Goal: Task Accomplishment & Management: Manage account settings

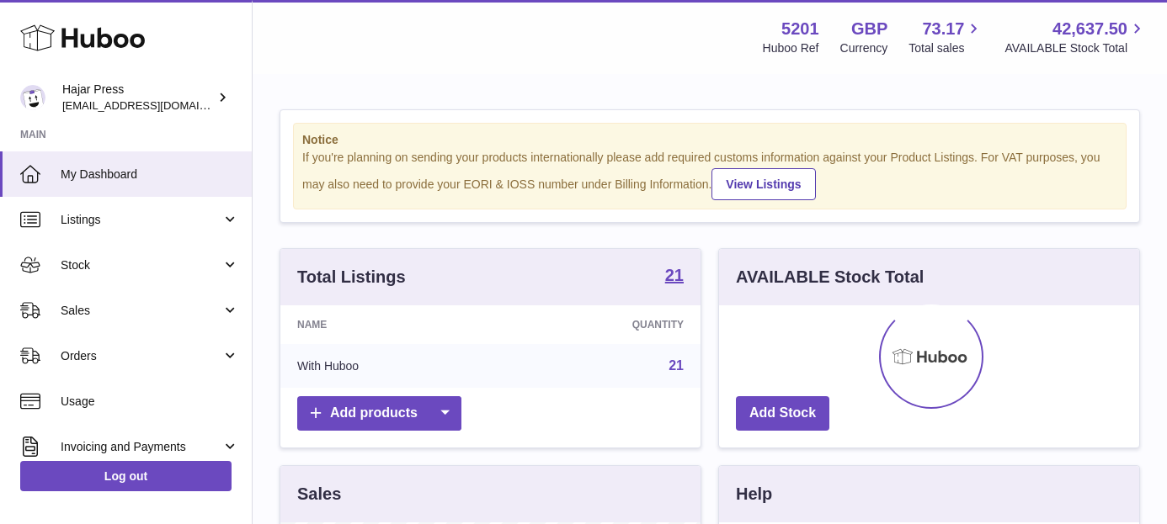
scroll to position [263, 420]
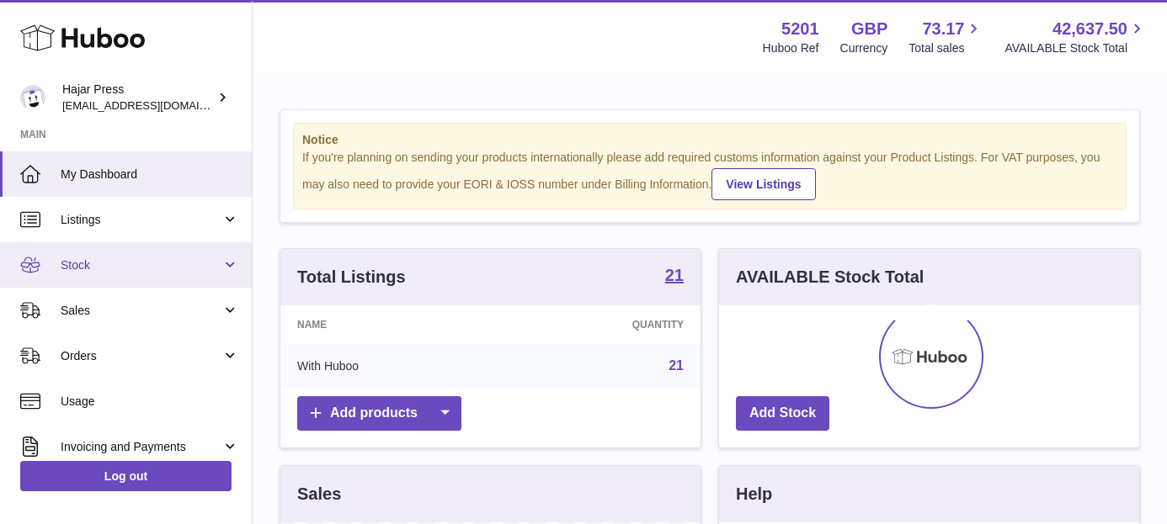
click at [189, 271] on span "Stock" at bounding box center [141, 266] width 161 height 16
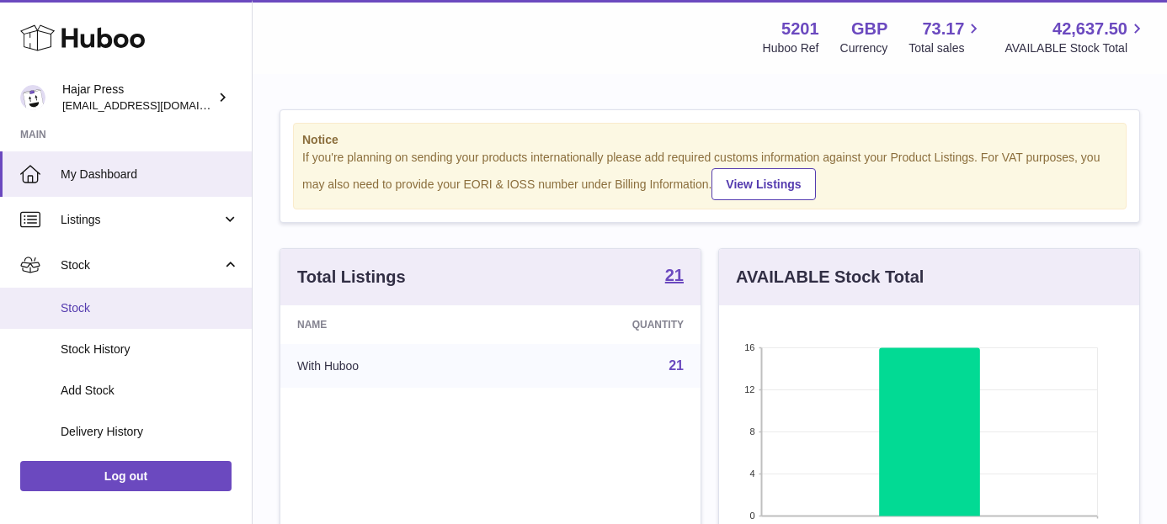
click at [168, 315] on span "Stock" at bounding box center [150, 309] width 178 height 16
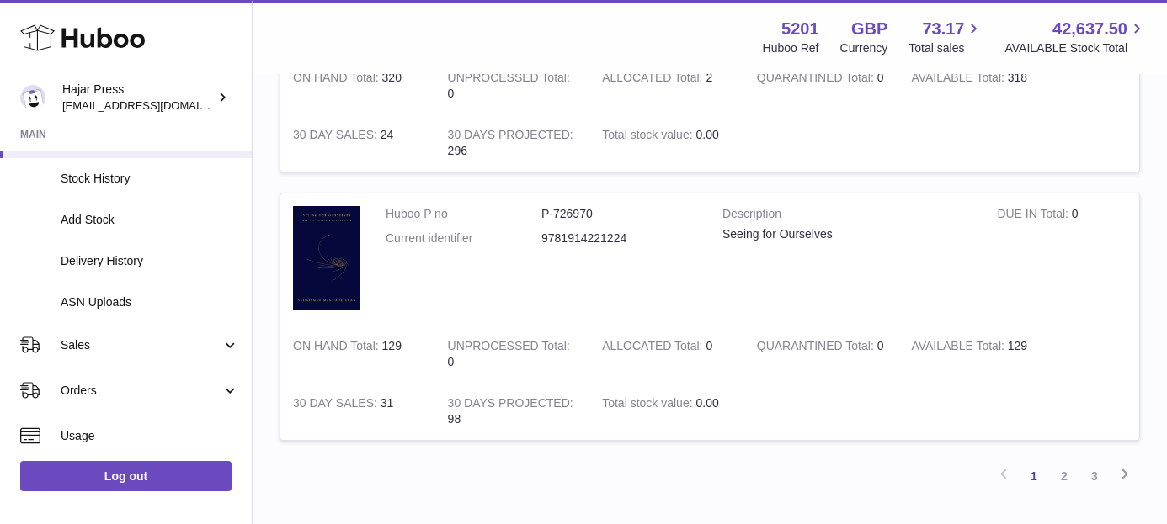
scroll to position [2601, 0]
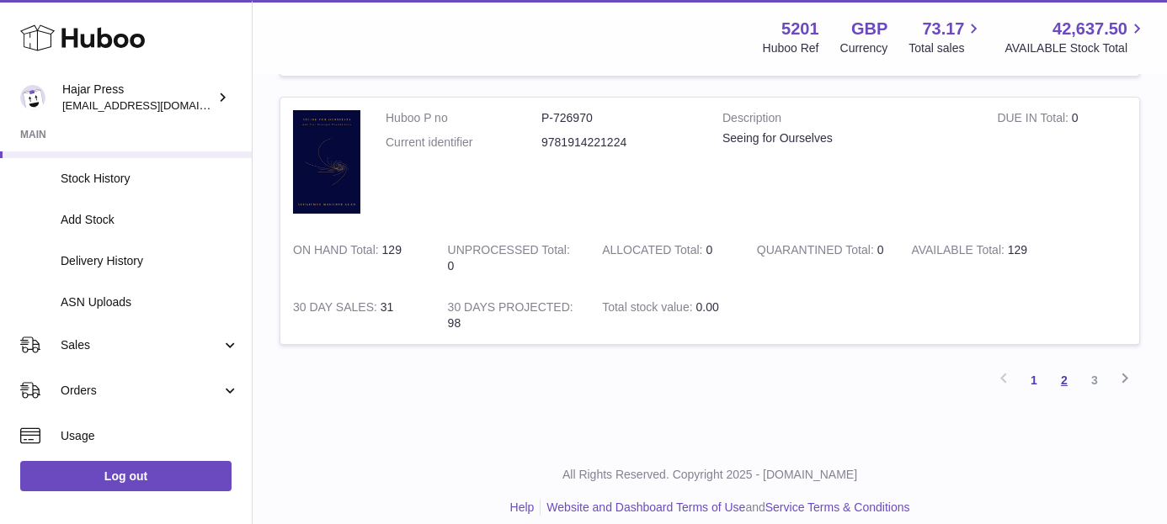
click at [1061, 381] on link "2" at bounding box center [1064, 380] width 30 height 30
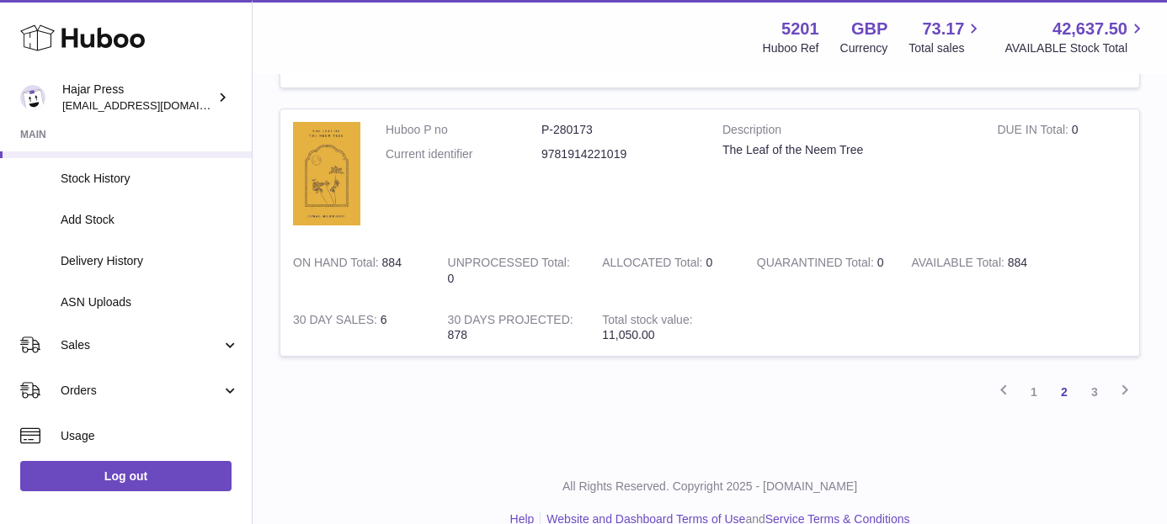
scroll to position [2641, 0]
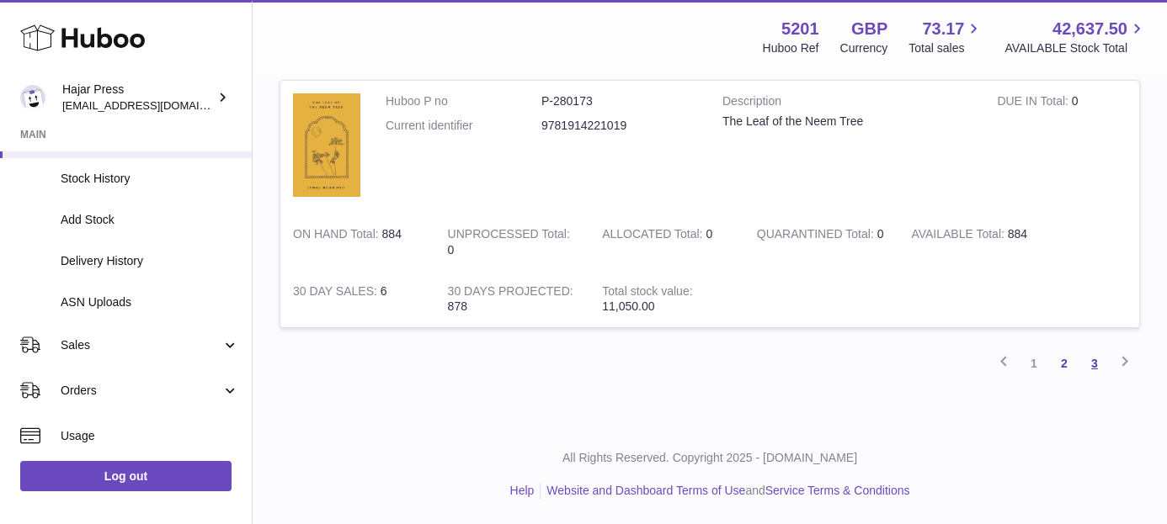
click at [1089, 358] on link "3" at bounding box center [1094, 364] width 30 height 30
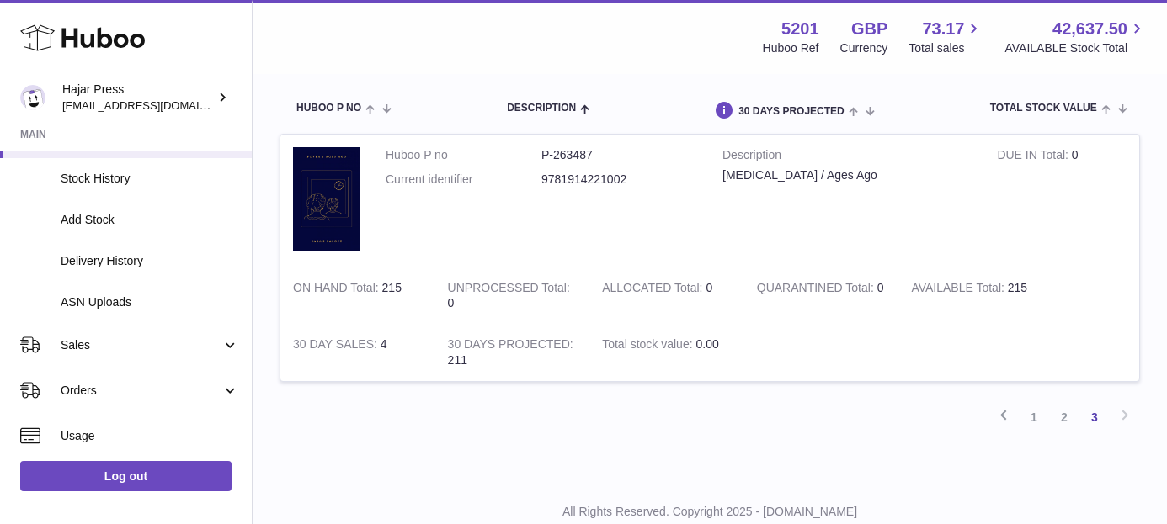
scroll to position [200, 0]
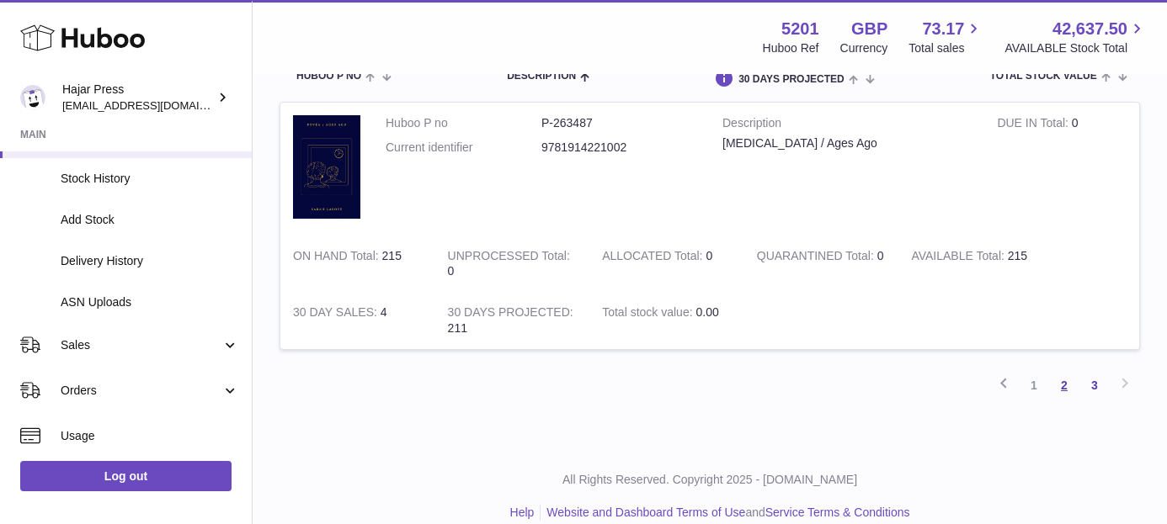
click at [1062, 381] on link "2" at bounding box center [1064, 385] width 30 height 30
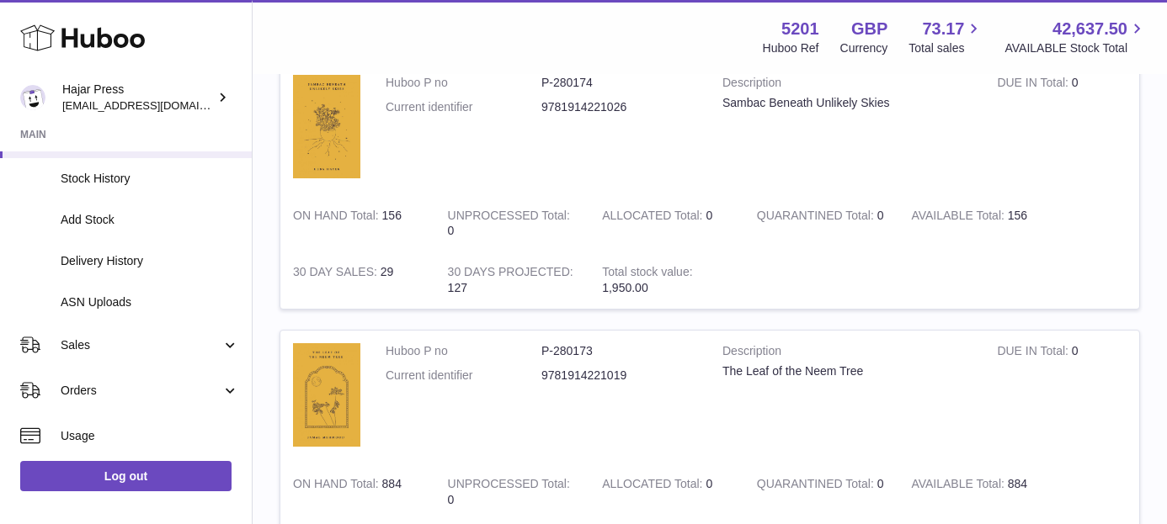
scroll to position [2641, 0]
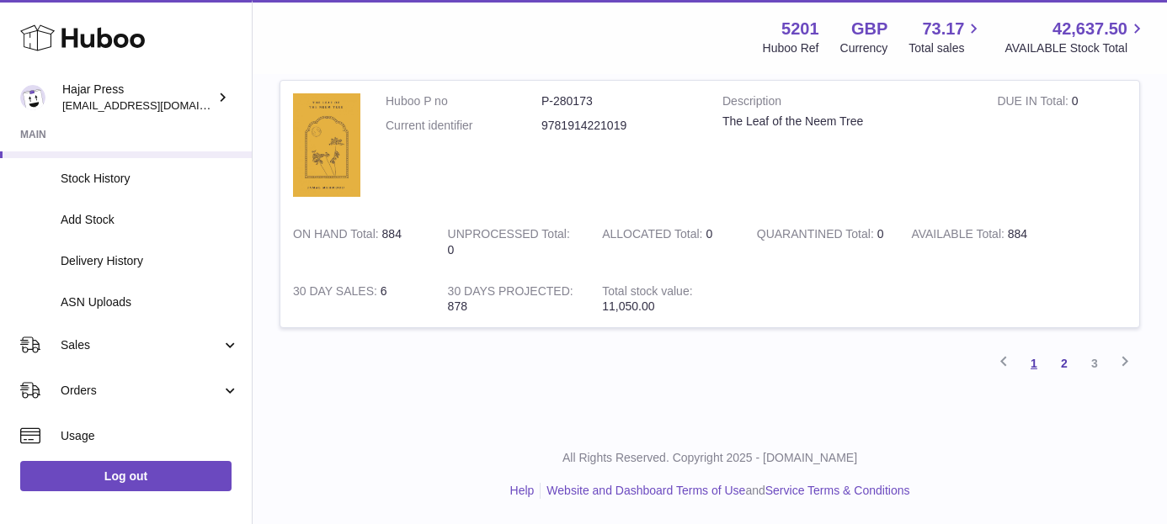
click at [1035, 364] on link "1" at bounding box center [1034, 364] width 30 height 30
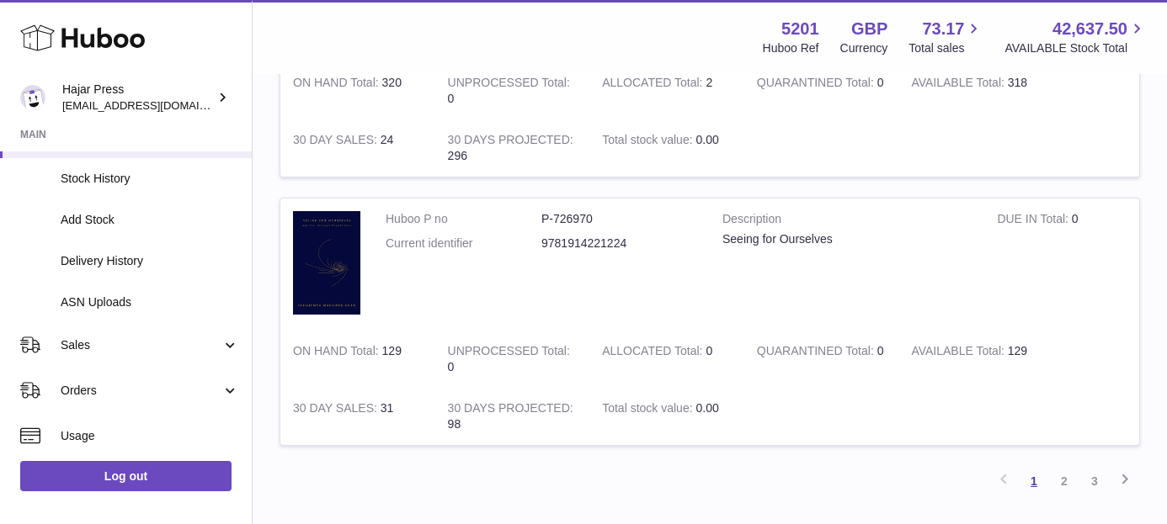
scroll to position [2617, 0]
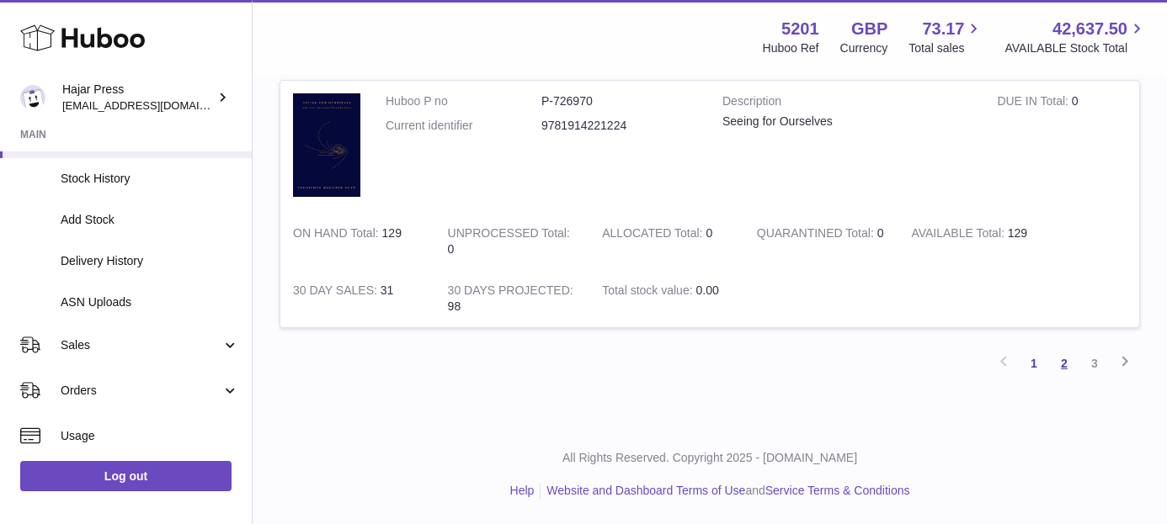
click at [1060, 364] on link "2" at bounding box center [1064, 364] width 30 height 30
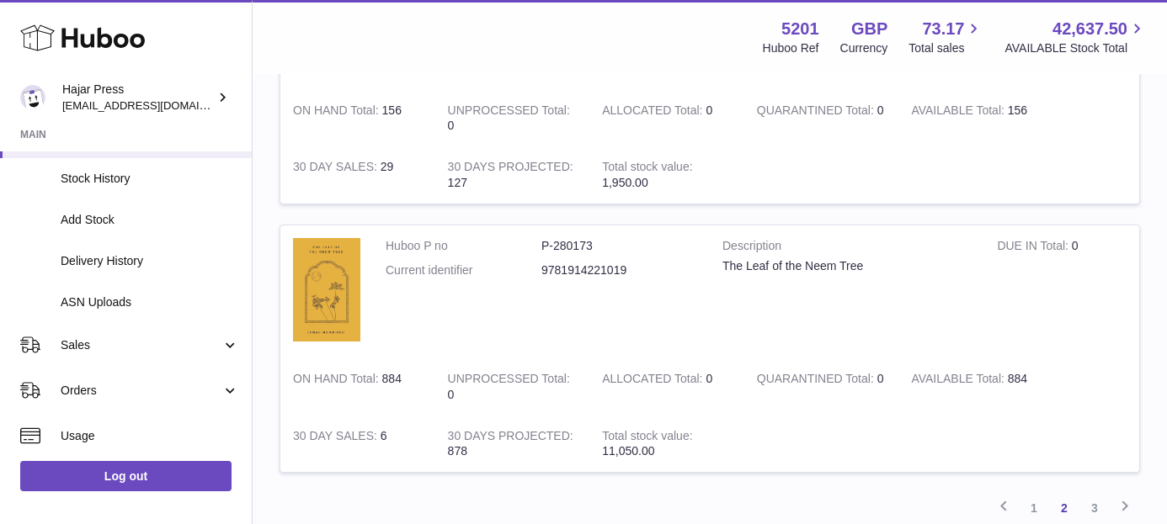
scroll to position [2641, 0]
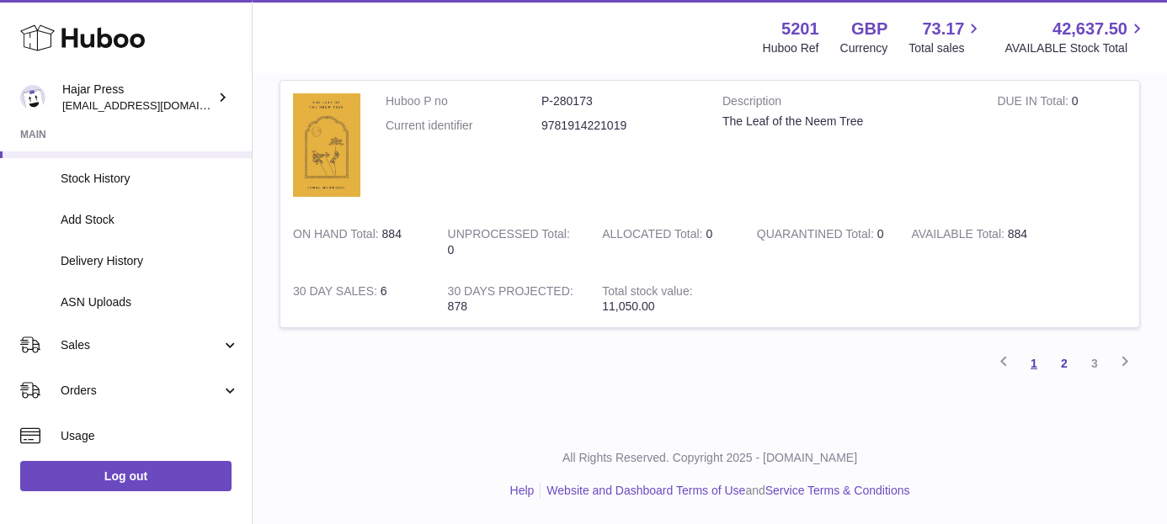
click at [1030, 359] on link "1" at bounding box center [1034, 364] width 30 height 30
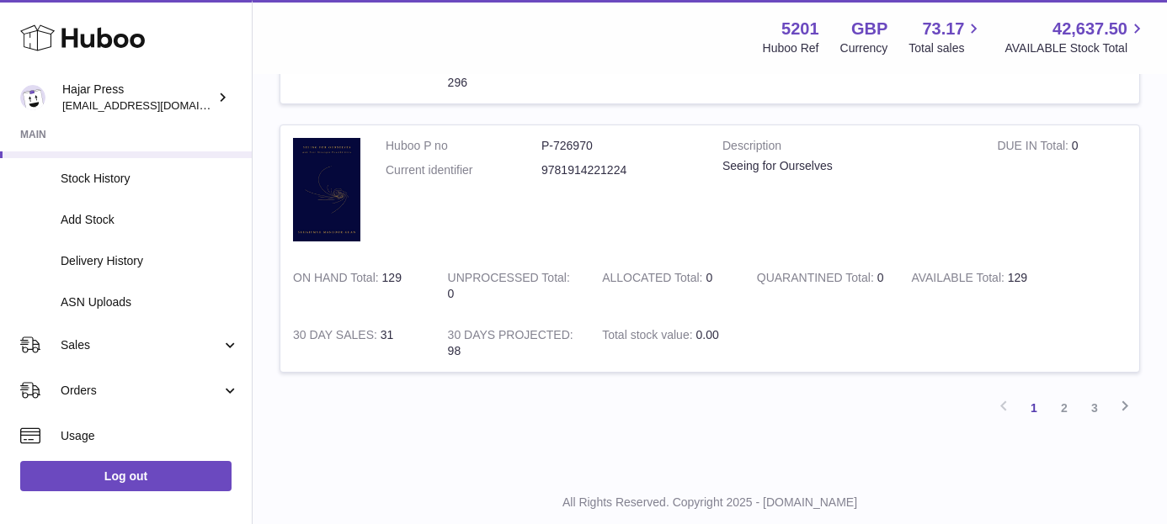
scroll to position [2617, 0]
